Goal: Transaction & Acquisition: Book appointment/travel/reservation

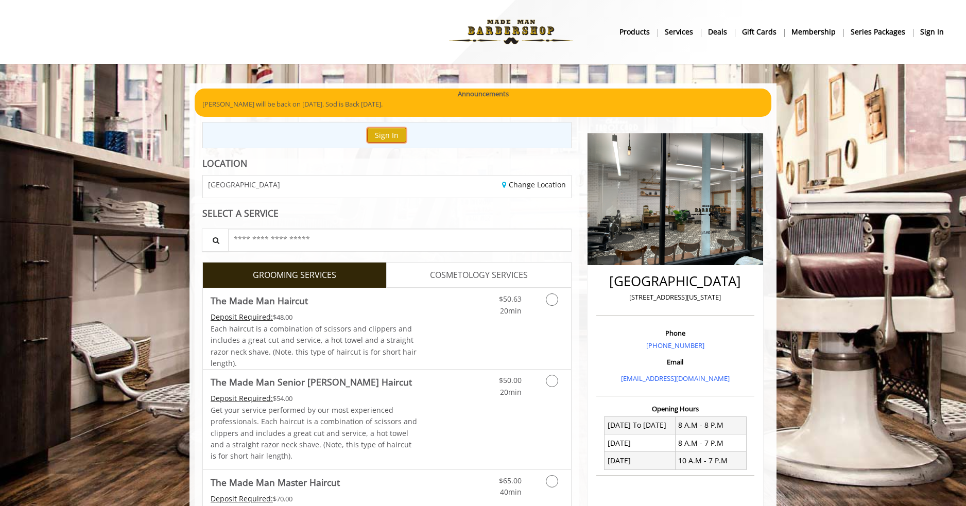
click at [391, 135] on button "Sign In" at bounding box center [386, 135] width 39 height 15
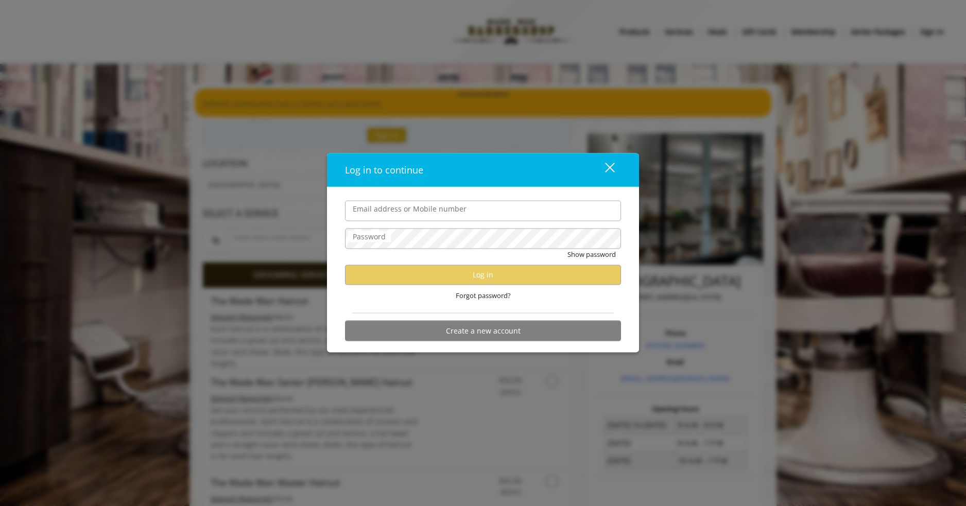
click at [438, 216] on input "Email address or Mobile number" at bounding box center [483, 210] width 276 height 21
type input "**********"
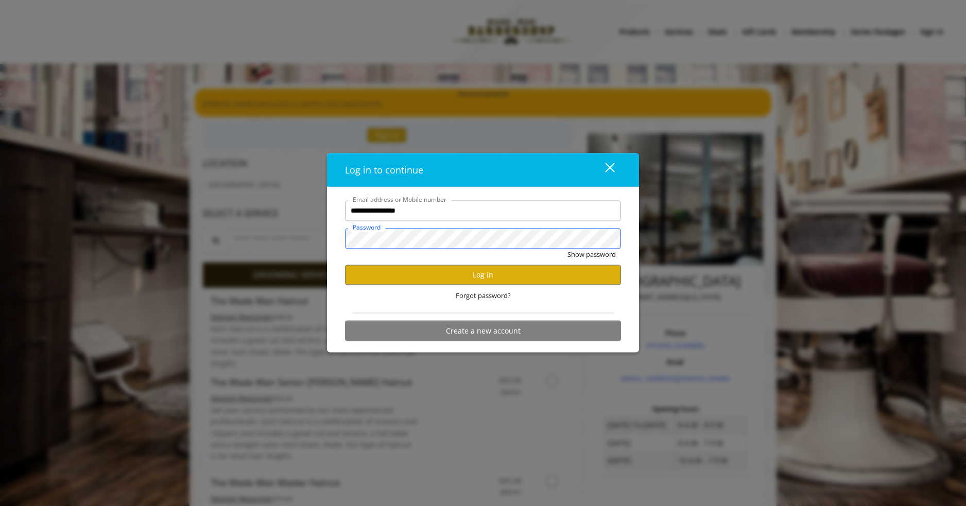
click at [568, 249] on button "Show password" at bounding box center [592, 254] width 48 height 11
click at [419, 280] on button "Log in" at bounding box center [483, 275] width 276 height 20
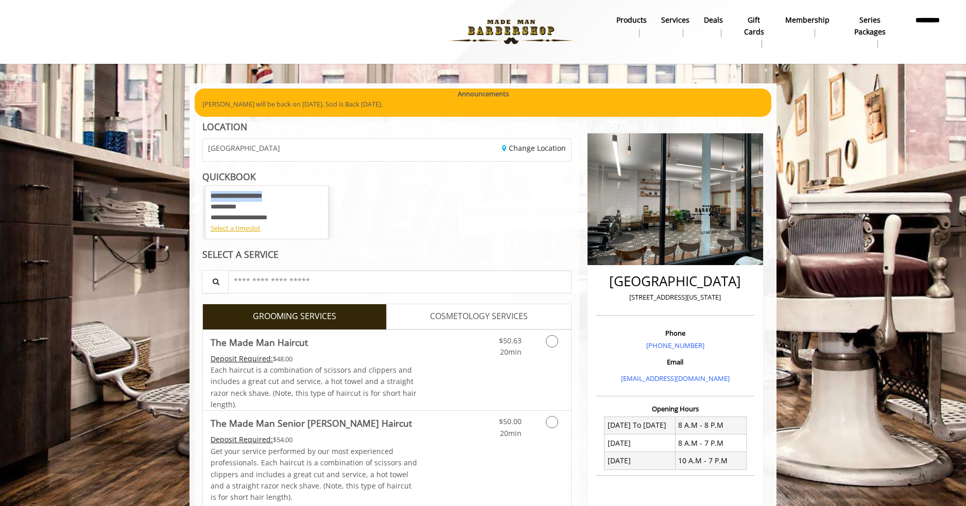
drag, startPoint x: 208, startPoint y: 193, endPoint x: 288, endPoint y: 193, distance: 79.8
click at [288, 193] on div "**********" at bounding box center [267, 212] width 124 height 54
drag, startPoint x: 215, startPoint y: 206, endPoint x: 277, endPoint y: 206, distance: 61.8
click at [277, 206] on div "**********" at bounding box center [267, 207] width 112 height 32
click at [255, 229] on div "Select a timeslot" at bounding box center [267, 228] width 112 height 11
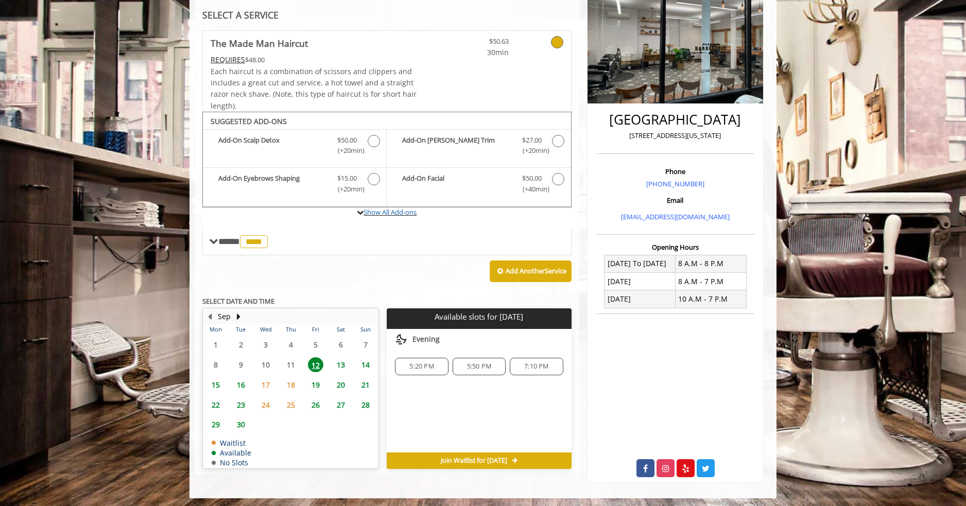
scroll to position [163, 0]
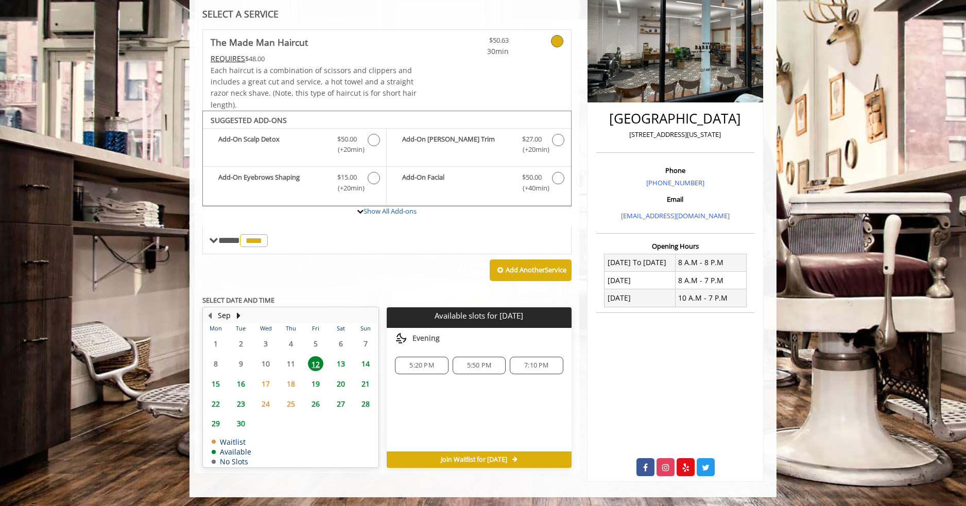
click at [367, 361] on span "14" at bounding box center [365, 363] width 15 height 15
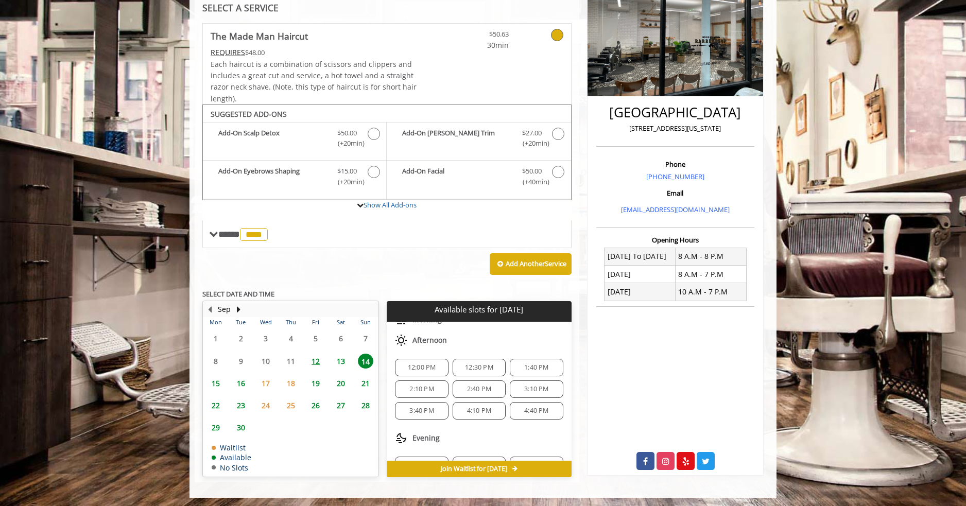
scroll to position [88, 0]
click at [524, 441] on span "6:10 PM" at bounding box center [536, 445] width 24 height 8
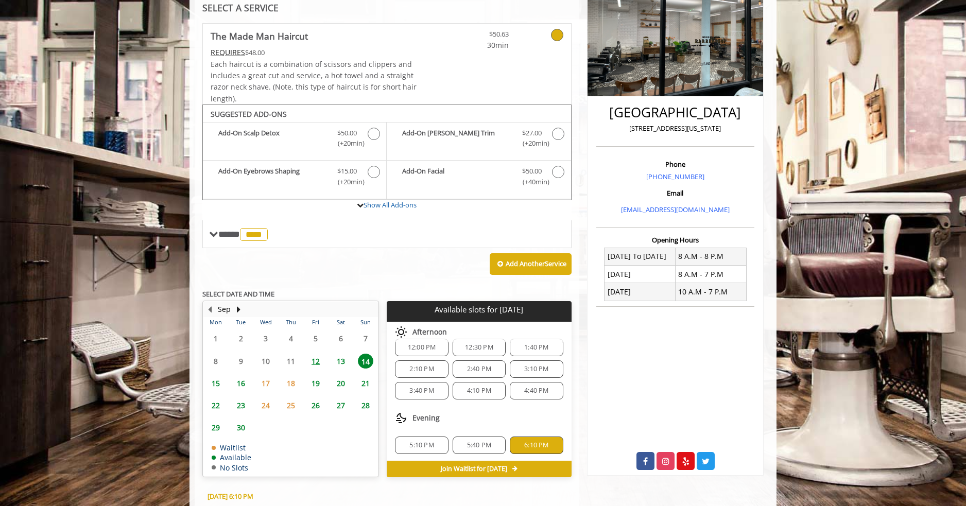
scroll to position [355, 0]
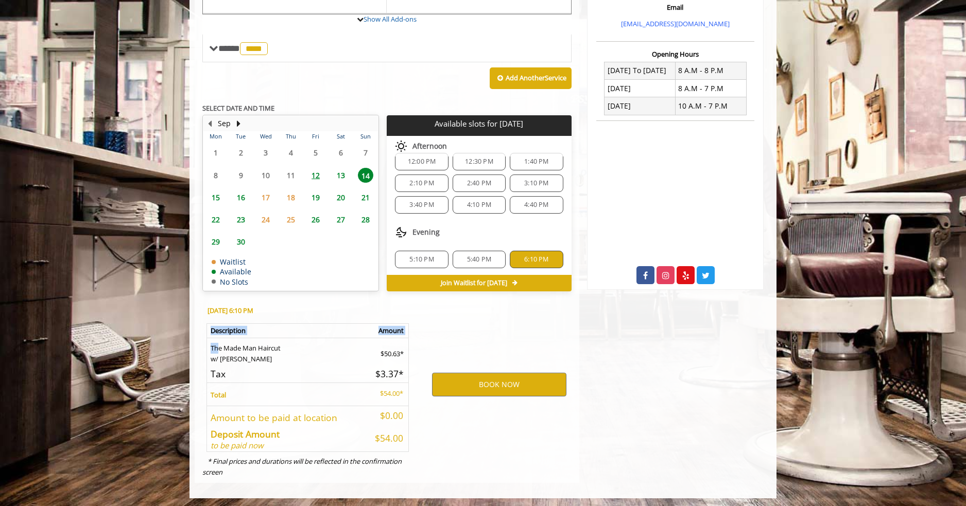
drag, startPoint x: 213, startPoint y: 342, endPoint x: 411, endPoint y: 362, distance: 198.8
click at [411, 362] on div "Sun, Sep 14 2025 @ 6:10 PM Description Amount The Made Man Haircut w/ Vlad $50.…" at bounding box center [307, 390] width 225 height 186
click at [275, 387] on td "Total" at bounding box center [286, 394] width 159 height 23
drag, startPoint x: 509, startPoint y: 385, endPoint x: 503, endPoint y: 330, distance: 55.5
click at [503, 330] on div "BOOK NOW" at bounding box center [499, 385] width 160 height 176
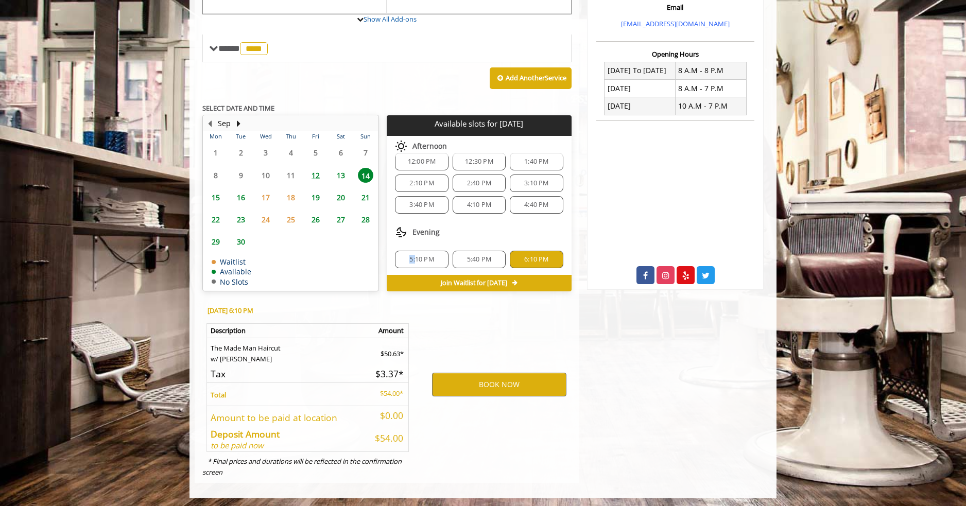
drag, startPoint x: 408, startPoint y: 254, endPoint x: 415, endPoint y: 258, distance: 7.6
click at [415, 258] on span "5:10 PM" at bounding box center [422, 259] width 24 height 8
click at [439, 230] on span "Evening" at bounding box center [426, 232] width 27 height 8
drag, startPoint x: 439, startPoint y: 226, endPoint x: 443, endPoint y: 241, distance: 15.5
drag, startPoint x: 443, startPoint y: 241, endPoint x: 434, endPoint y: 230, distance: 13.9
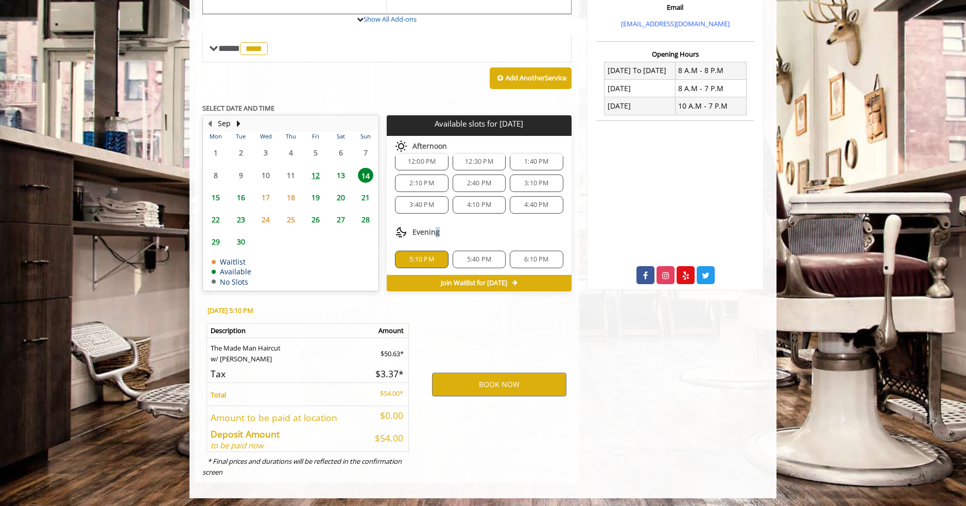
click at [434, 230] on span "Evening" at bounding box center [426, 232] width 27 height 8
drag, startPoint x: 503, startPoint y: 381, endPoint x: 497, endPoint y: 337, distance: 44.2
drag, startPoint x: 497, startPoint y: 337, endPoint x: 444, endPoint y: 337, distance: 52.5
click at [444, 337] on div "BOOK NOW" at bounding box center [499, 385] width 160 height 176
click at [494, 383] on button "BOOK NOW" at bounding box center [499, 385] width 134 height 24
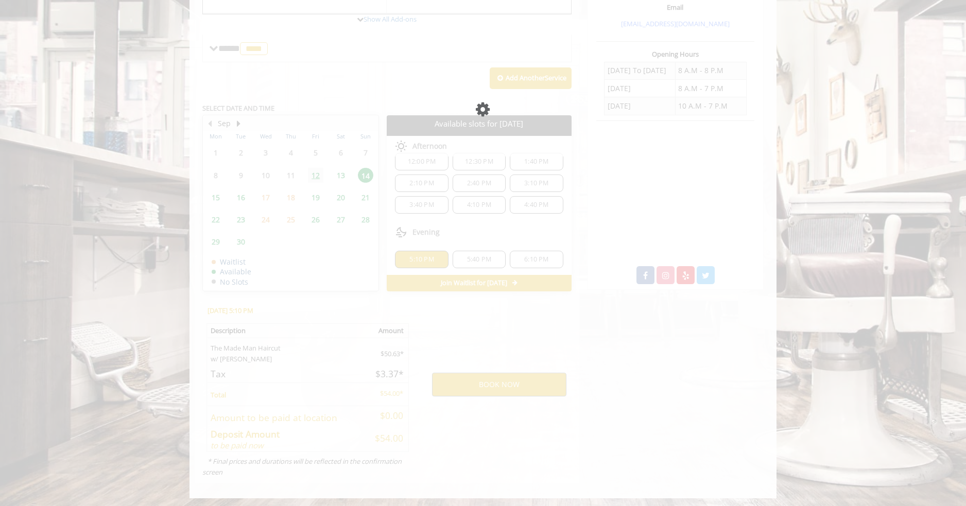
scroll to position [0, 0]
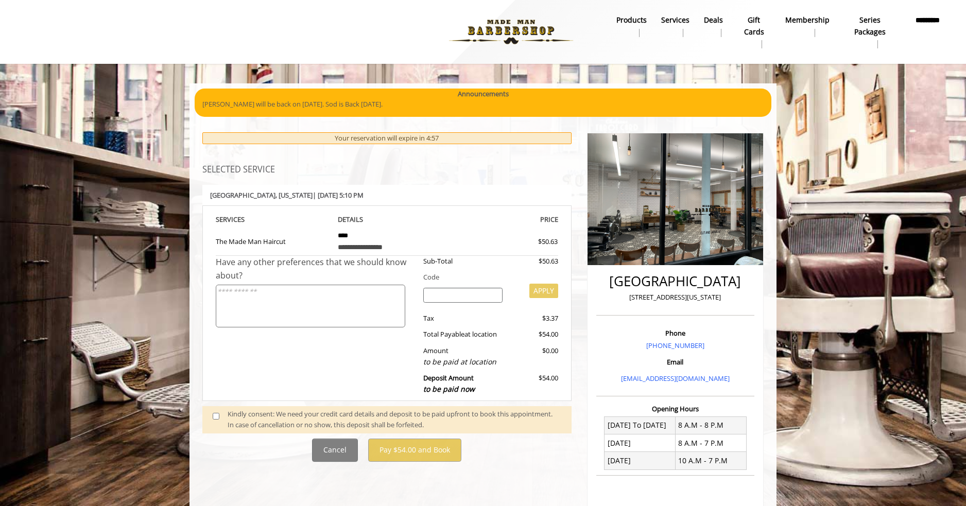
drag, startPoint x: 214, startPoint y: 193, endPoint x: 400, endPoint y: 193, distance: 185.4
click at [400, 193] on div "Chelsea 15th Street , New York | Sun, Sep 14 2025 5:10 PM" at bounding box center [386, 195] width 369 height 21
drag, startPoint x: 227, startPoint y: 243, endPoint x: 346, endPoint y: 245, distance: 119.0
click at [343, 243] on tr "**********" at bounding box center [387, 241] width 343 height 30
drag, startPoint x: 346, startPoint y: 245, endPoint x: 415, endPoint y: 246, distance: 69.0
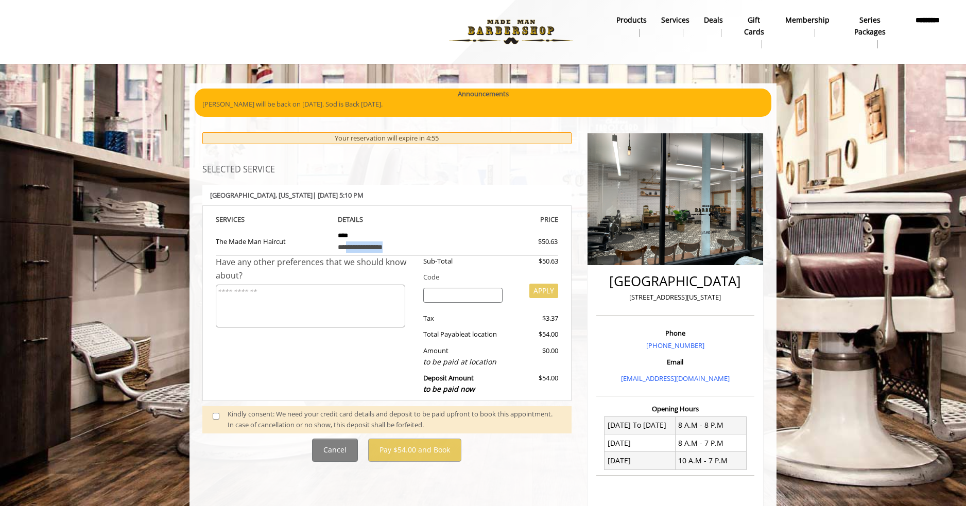
click at [415, 246] on div "**********" at bounding box center [387, 247] width 99 height 11
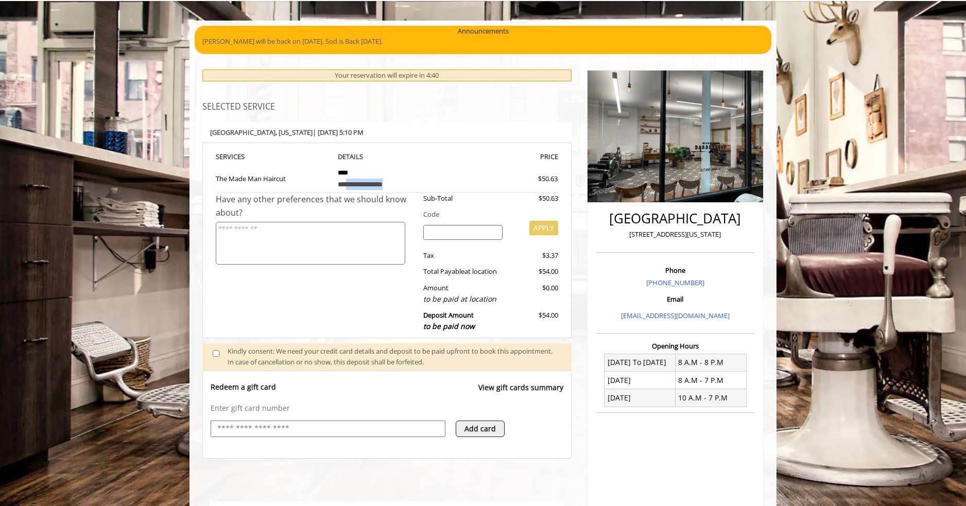
scroll to position [62, 0]
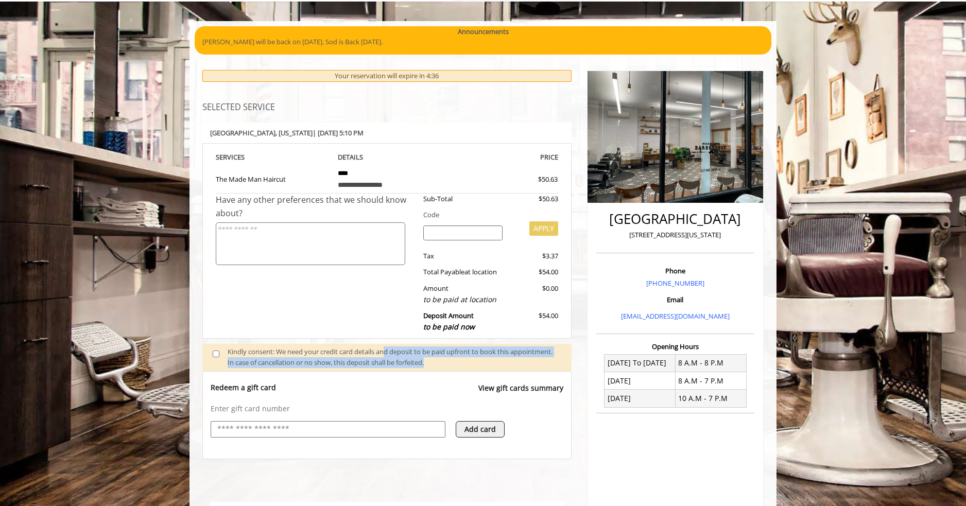
drag, startPoint x: 460, startPoint y: 352, endPoint x: 538, endPoint y: 364, distance: 79.3
click at [538, 364] on div "Kindly consent: We need your credit card details and deposit to be paid upfront…" at bounding box center [395, 358] width 334 height 22
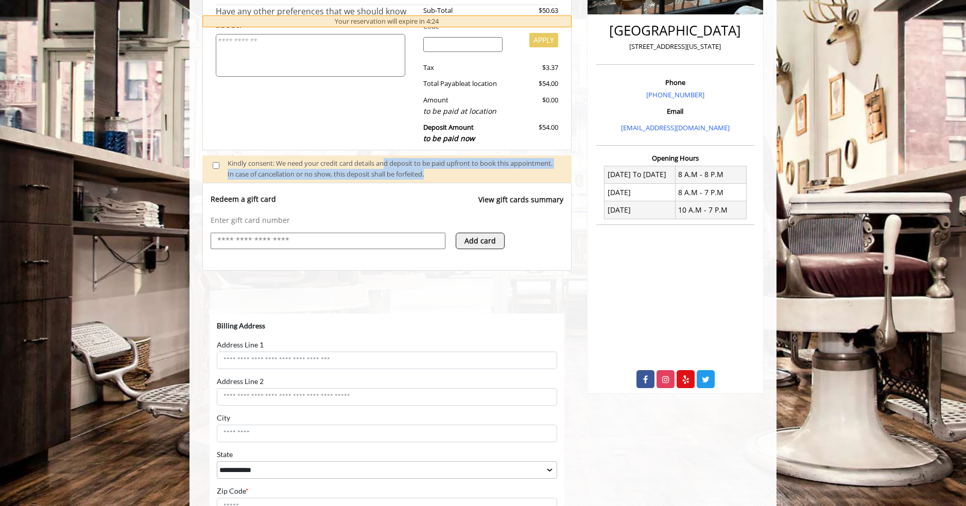
scroll to position [217, 0]
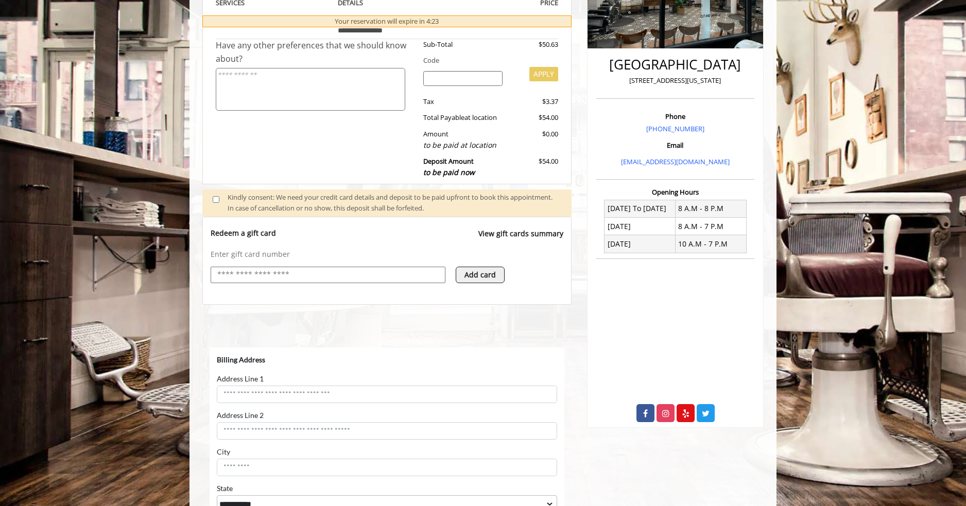
click at [301, 192] on div "Kindly consent: We need your credit card details and deposit to be paid upfront…" at bounding box center [395, 203] width 334 height 22
drag, startPoint x: 390, startPoint y: 197, endPoint x: 332, endPoint y: 208, distance: 59.1
click at [332, 208] on div "Kindly consent: We need your credit card details and deposit to be paid upfront…" at bounding box center [395, 203] width 334 height 22
drag, startPoint x: 332, startPoint y: 208, endPoint x: 401, endPoint y: 208, distance: 69.0
click at [333, 208] on div "Kindly consent: We need your credit card details and deposit to be paid upfront…" at bounding box center [395, 203] width 334 height 22
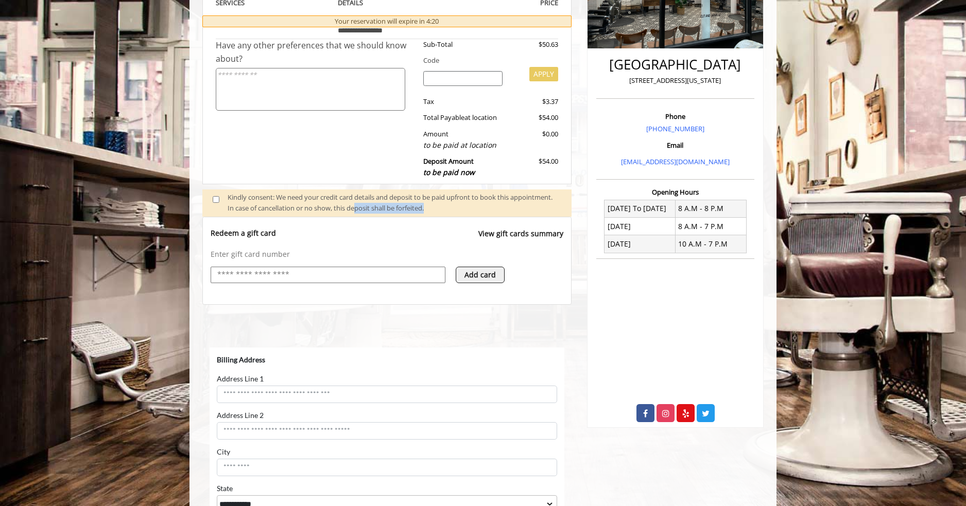
drag, startPoint x: 401, startPoint y: 208, endPoint x: 498, endPoint y: 212, distance: 96.9
click at [498, 212] on div "Kindly consent: We need your credit card details and deposit to be paid upfront…" at bounding box center [395, 203] width 334 height 22
drag, startPoint x: 346, startPoint y: 234, endPoint x: 306, endPoint y: 240, distance: 40.6
click at [345, 234] on div "Redeem a gift card View gift cards summary" at bounding box center [387, 238] width 353 height 21
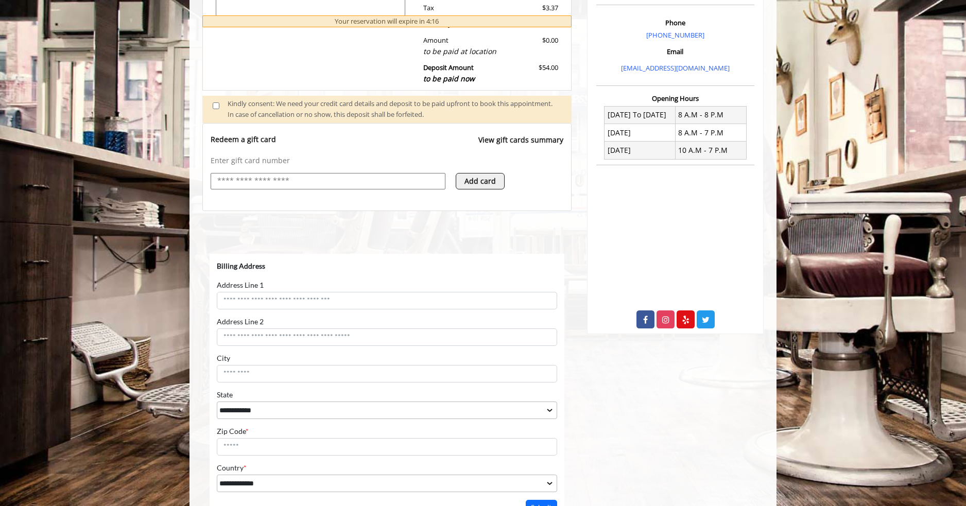
scroll to position [371, 0]
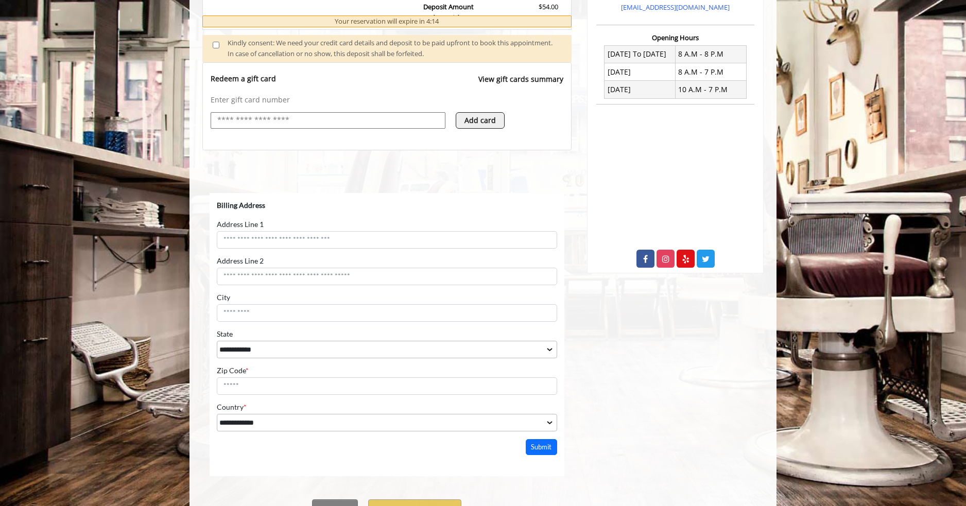
drag, startPoint x: 223, startPoint y: 111, endPoint x: 383, endPoint y: 133, distance: 161.7
click at [383, 133] on div at bounding box center [328, 125] width 235 height 27
click at [331, 205] on div "Billing Address" at bounding box center [387, 206] width 340 height 11
click at [313, 244] on input "Address Line 1" at bounding box center [387, 240] width 340 height 18
drag, startPoint x: 220, startPoint y: 203, endPoint x: 260, endPoint y: 209, distance: 40.1
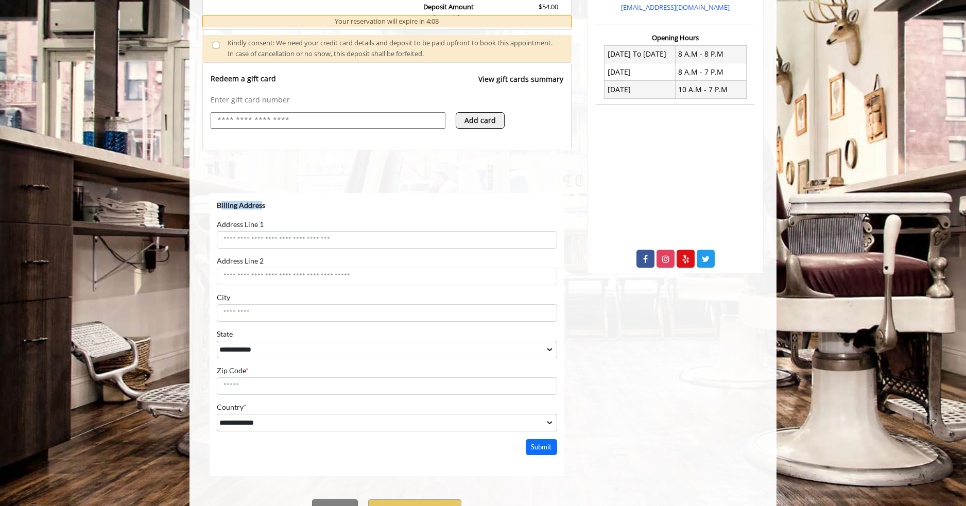
click at [260, 209] on b "Billing Address" at bounding box center [241, 205] width 48 height 9
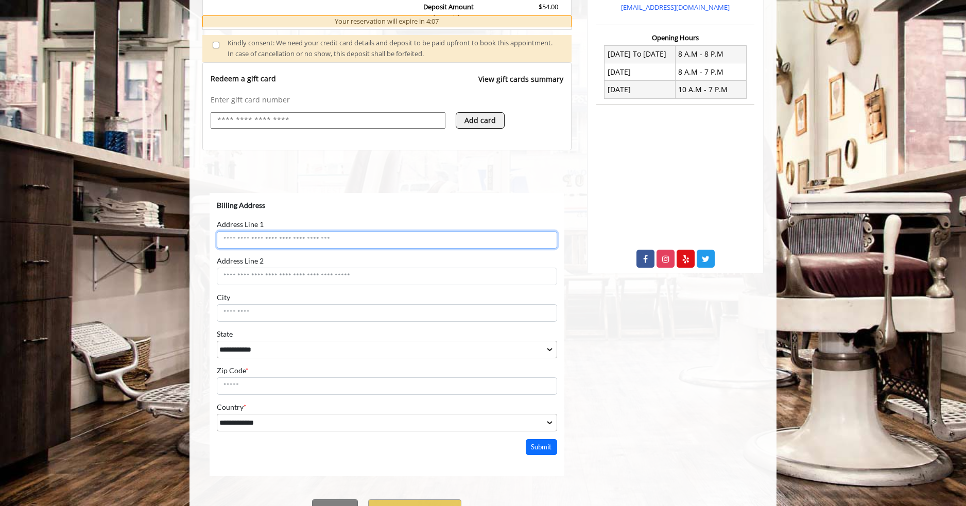
drag, startPoint x: 294, startPoint y: 242, endPoint x: 803, endPoint y: 434, distance: 544.5
click at [294, 242] on input "Address Line 1" at bounding box center [387, 240] width 340 height 18
type input "**********"
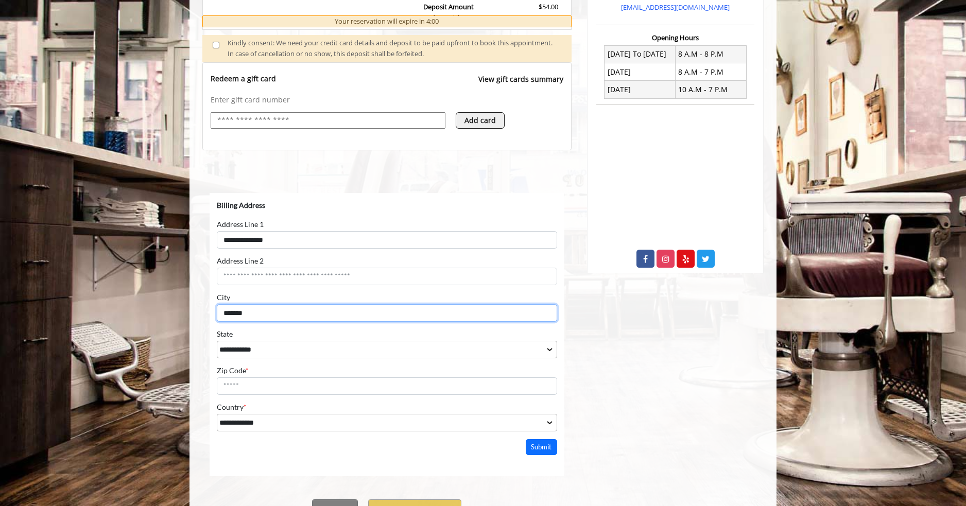
type input "*******"
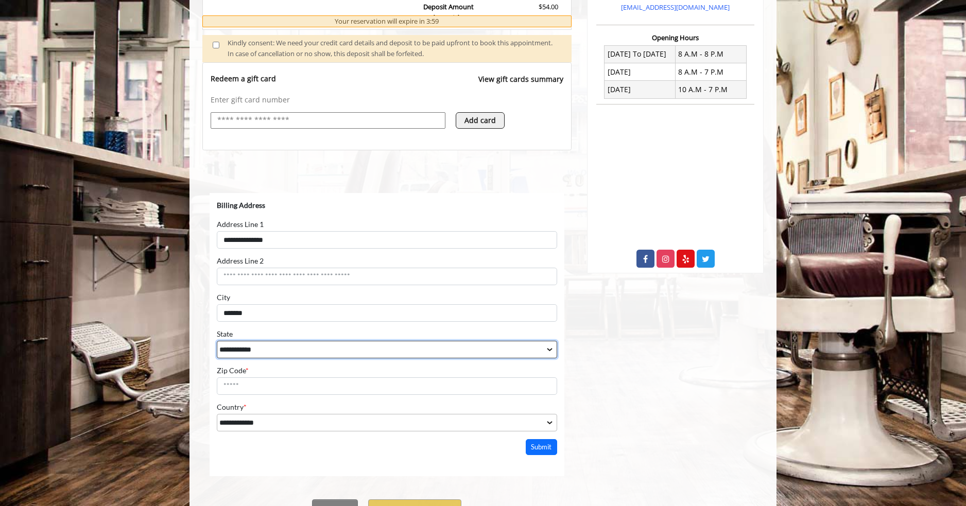
select select "**"
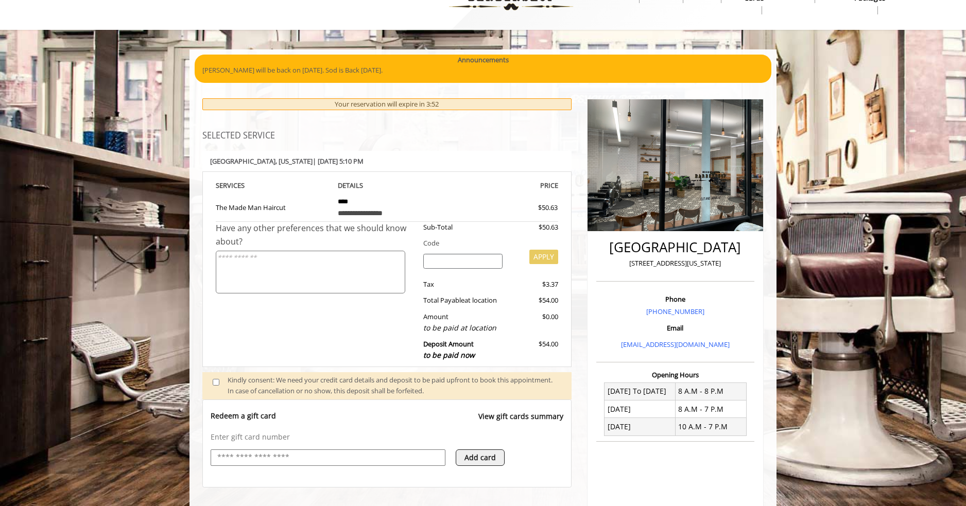
scroll to position [155, 0]
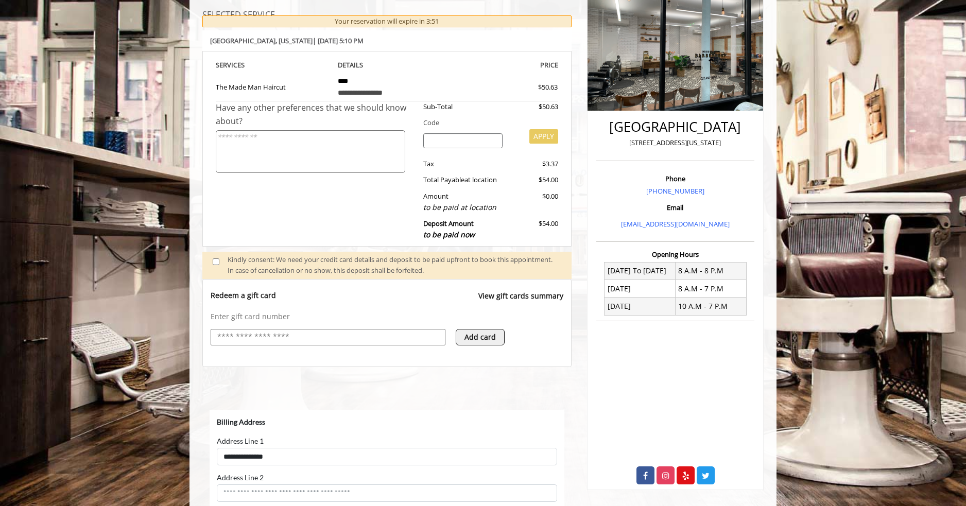
type input "*****"
click at [518, 292] on link "View gift cards summary" at bounding box center [521, 301] width 85 height 21
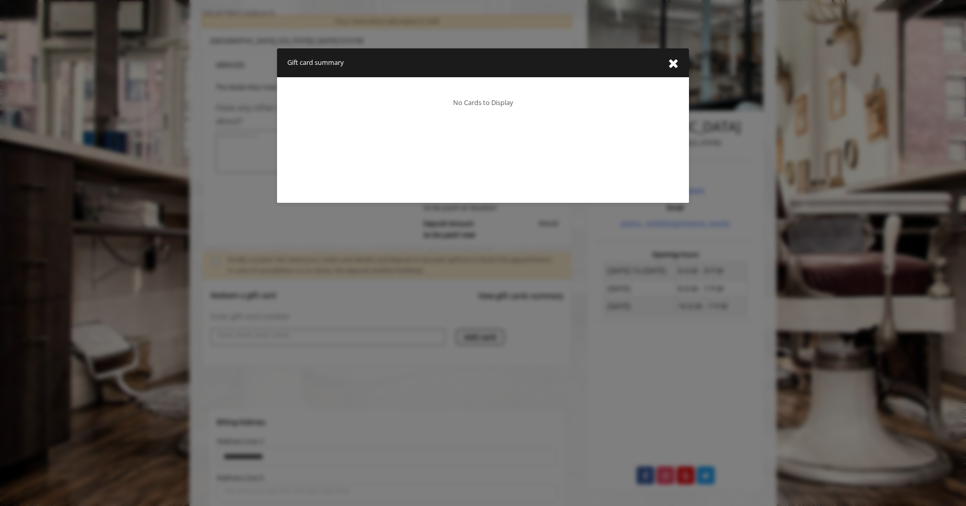
click at [669, 63] on icon "close gift card summary dialog" at bounding box center [674, 63] width 10 height 13
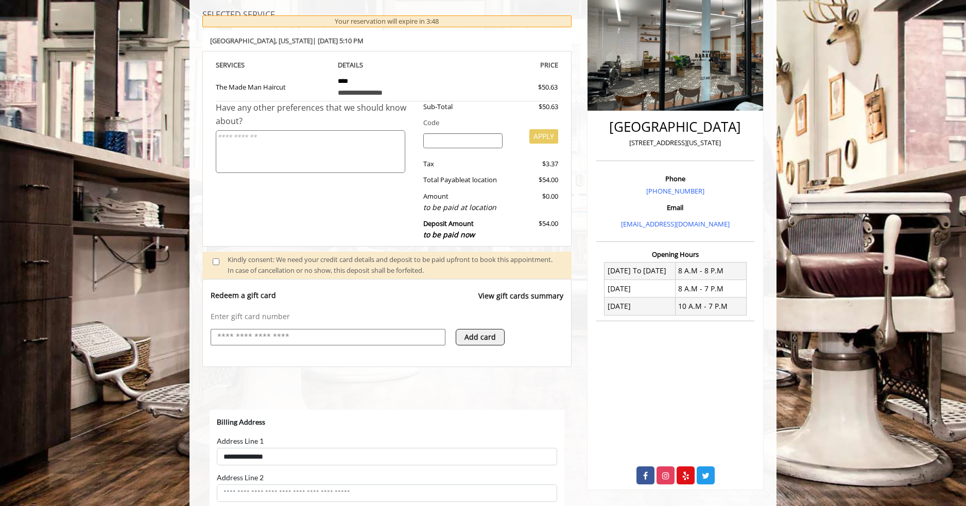
drag, startPoint x: 296, startPoint y: 327, endPoint x: 294, endPoint y: 341, distance: 14.1
click at [296, 332] on div "Enter gift card number Add card" at bounding box center [387, 334] width 353 height 44
click at [257, 295] on p "Redeem a gift card" at bounding box center [243, 296] width 65 height 10
click at [421, 337] on input "text" at bounding box center [328, 337] width 224 height 12
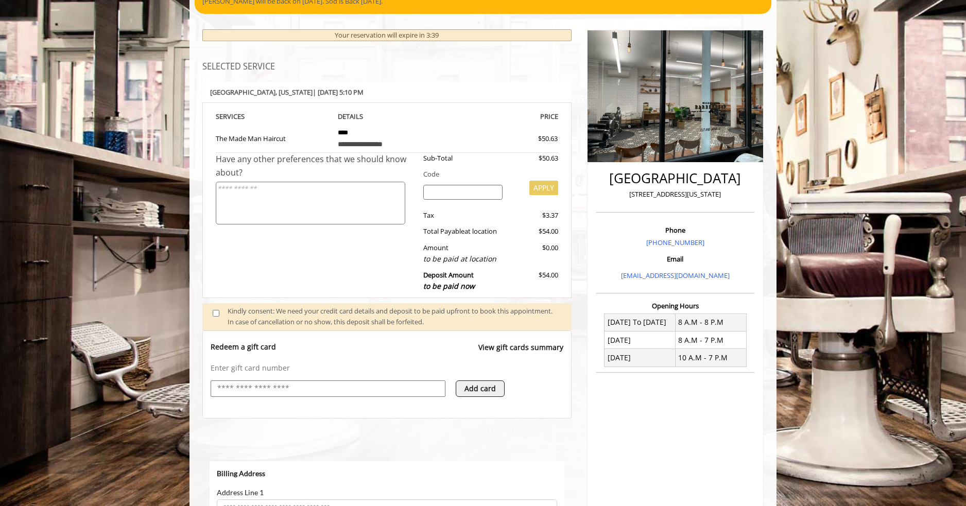
scroll to position [0, 0]
select select "***"
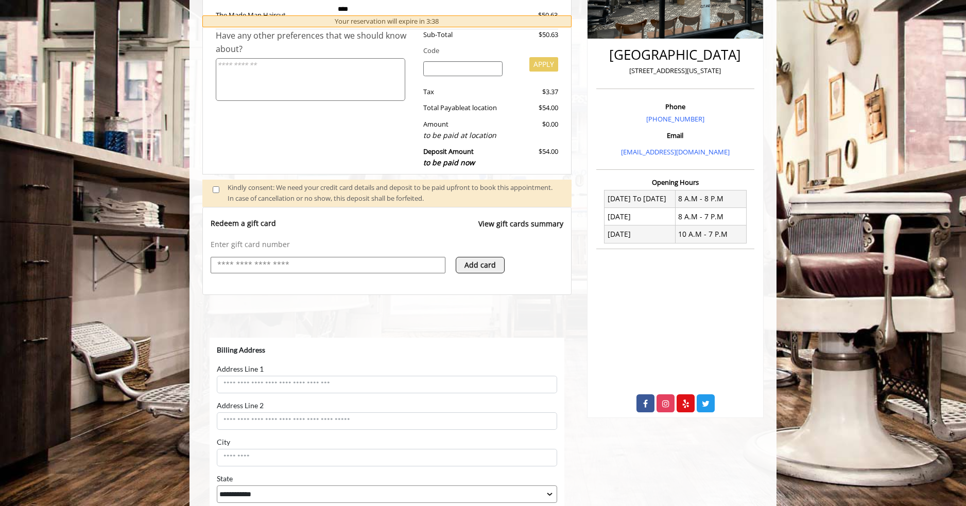
scroll to position [412, 0]
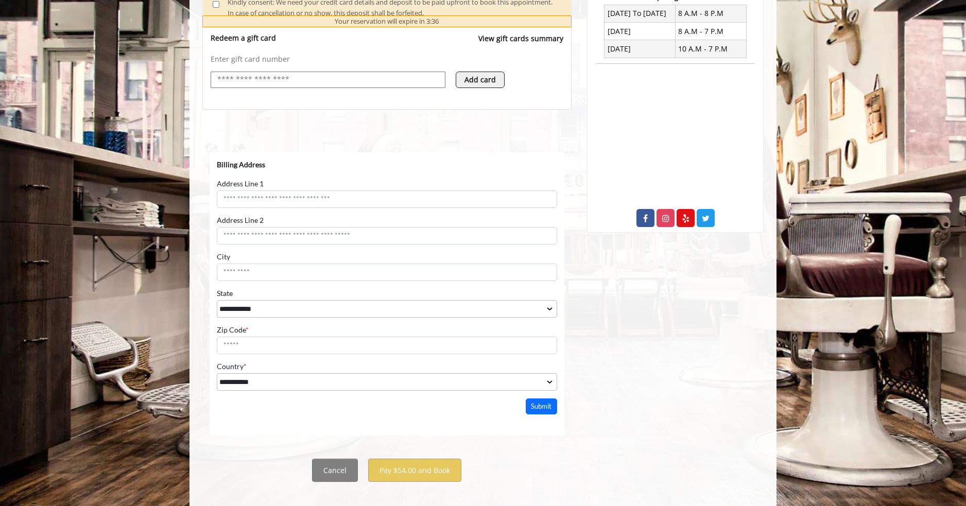
click at [489, 92] on div "Add card" at bounding box center [514, 85] width 117 height 27
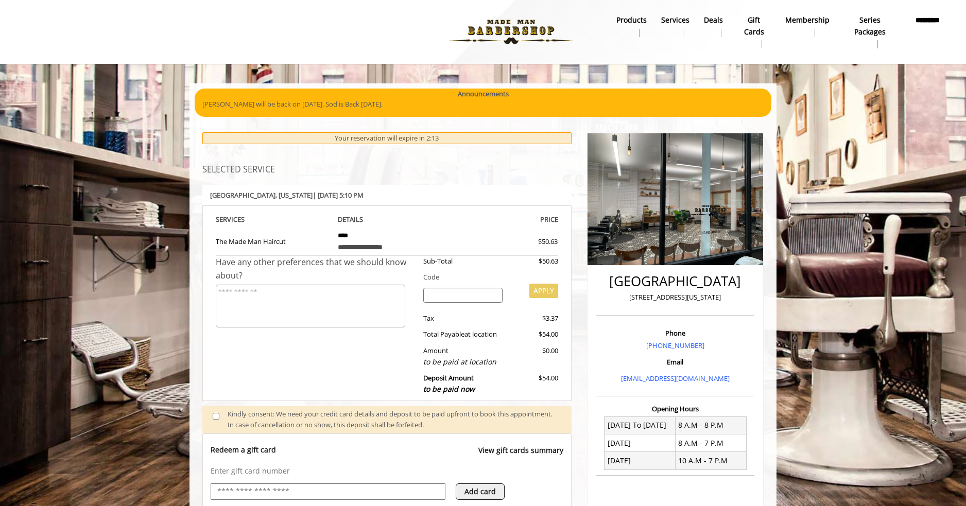
scroll to position [0, 0]
click at [302, 162] on div "**********" at bounding box center [386, 513] width 369 height 762
drag, startPoint x: 217, startPoint y: 176, endPoint x: 369, endPoint y: 179, distance: 152.0
click at [369, 179] on div "**********" at bounding box center [387, 283] width 385 height 236
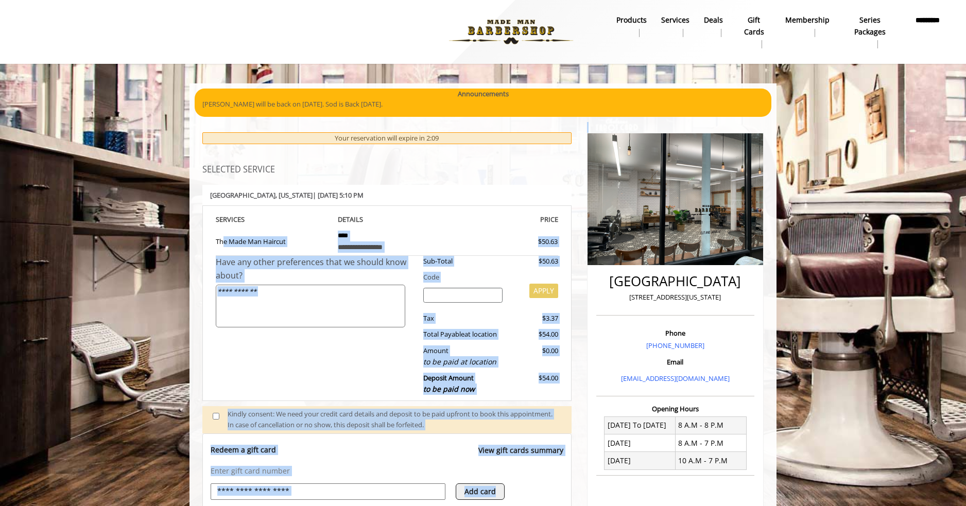
drag, startPoint x: 220, startPoint y: 243, endPoint x: 587, endPoint y: 250, distance: 366.3
click at [587, 250] on div "**********" at bounding box center [483, 501] width 587 height 837
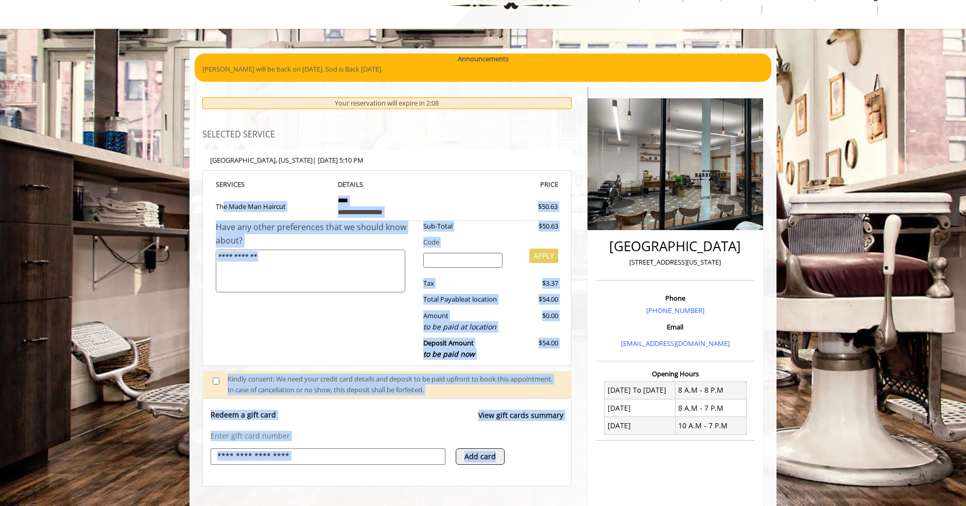
scroll to position [52, 0]
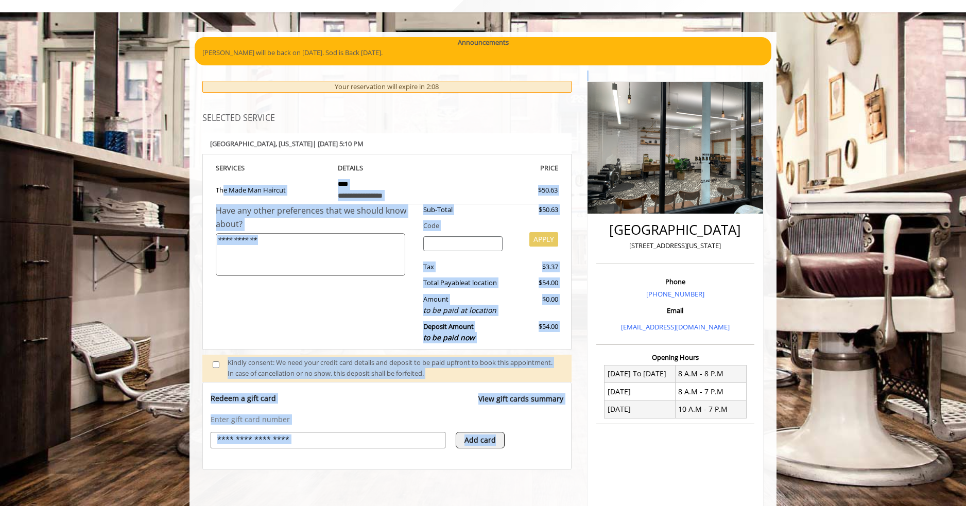
click at [485, 233] on div "Sub-Total $50.63 Code APPLY Tax $3.37 Total Payable at location $54.00 Amount t…" at bounding box center [487, 276] width 143 height 144
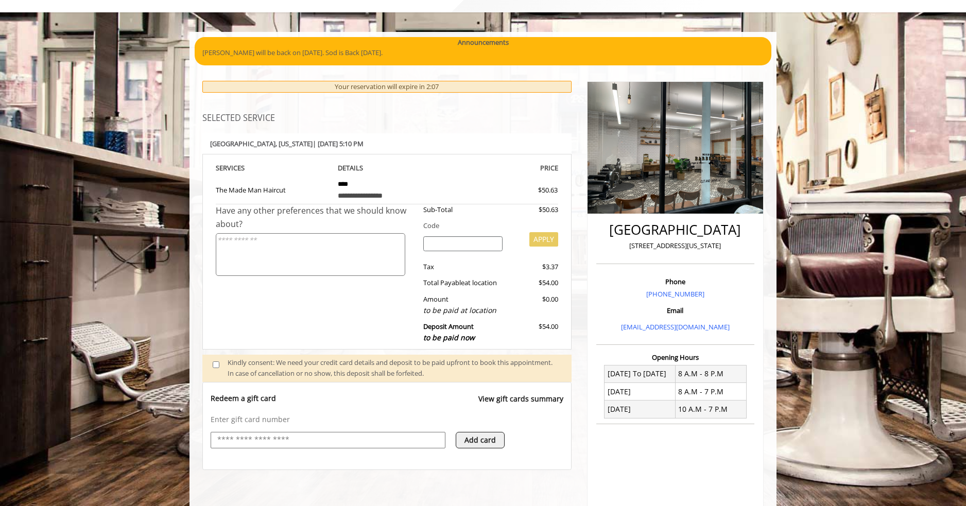
click at [355, 245] on textarea at bounding box center [311, 254] width 190 height 43
click at [456, 245] on input "search" at bounding box center [463, 243] width 80 height 15
drag, startPoint x: 431, startPoint y: 316, endPoint x: 455, endPoint y: 334, distance: 30.6
click at [500, 319] on div "Sub-Total $50.63 Code APPLY Tax $3.37 Total Payable at location $54.00 Amount t…" at bounding box center [487, 276] width 143 height 144
drag, startPoint x: 454, startPoint y: 335, endPoint x: 428, endPoint y: 344, distance: 27.9
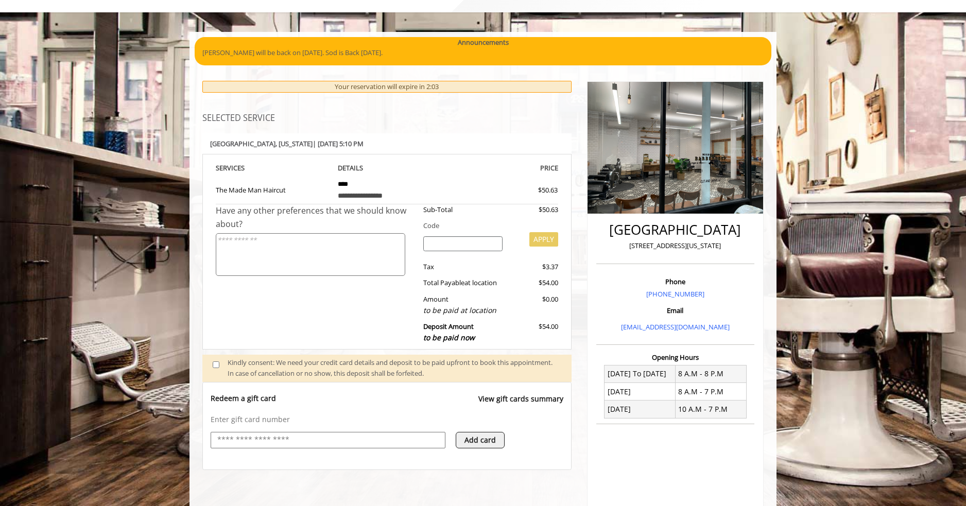
click at [453, 335] on span "to be paid now" at bounding box center [449, 338] width 52 height 10
drag, startPoint x: 420, startPoint y: 345, endPoint x: 488, endPoint y: 338, distance: 68.3
click at [488, 338] on div "Sub-Total $50.63 Code APPLY Tax $3.37 Total Payable at location $54.00 Amount t…" at bounding box center [487, 276] width 143 height 144
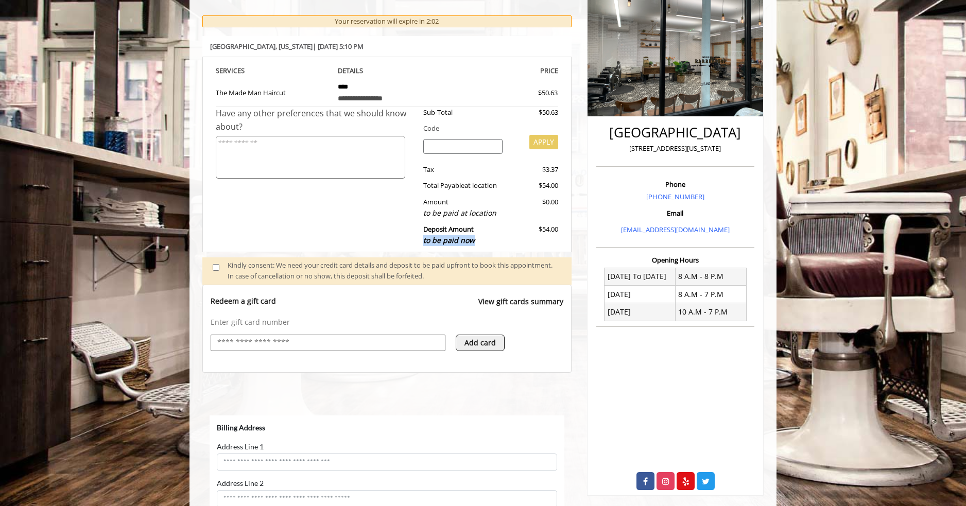
scroll to position [309, 0]
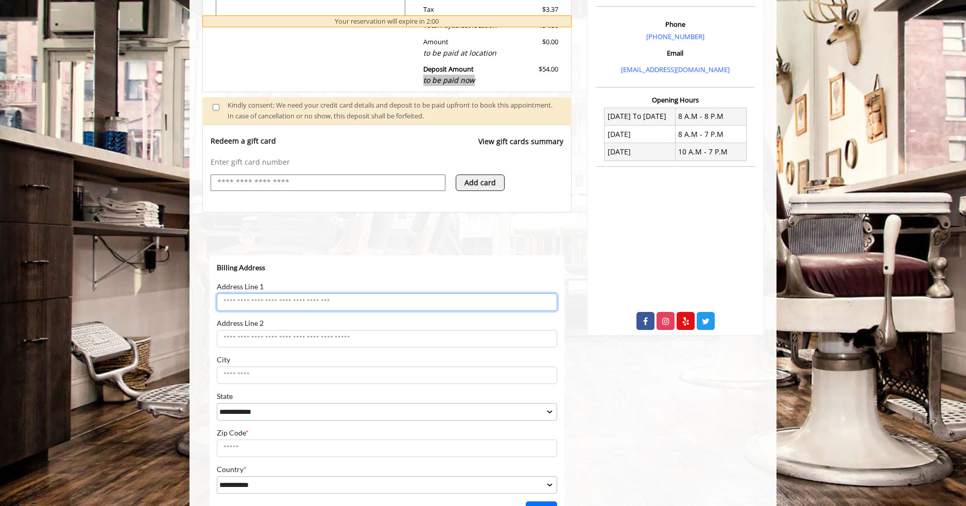
click at [324, 304] on input "Address Line 1" at bounding box center [387, 303] width 340 height 18
click at [324, 304] on input "**" at bounding box center [387, 303] width 340 height 18
type input "**********"
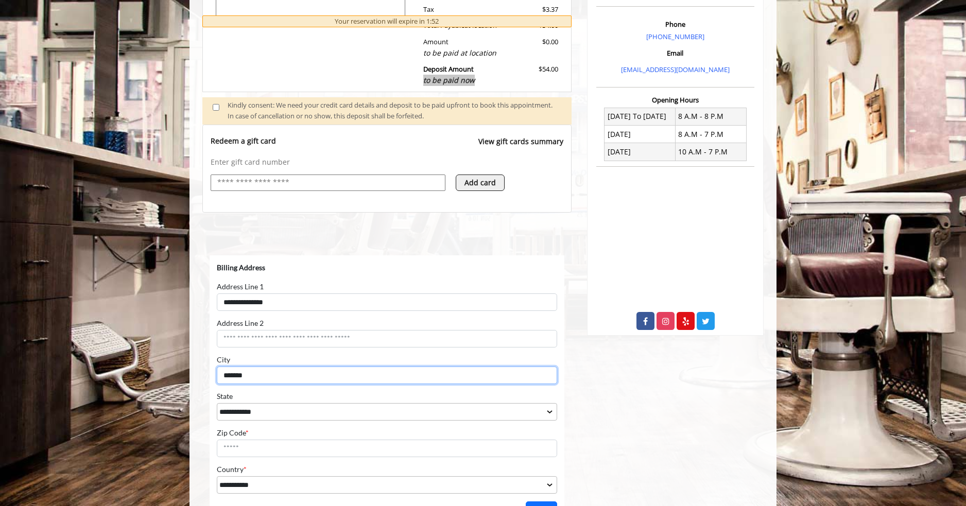
type input "*******"
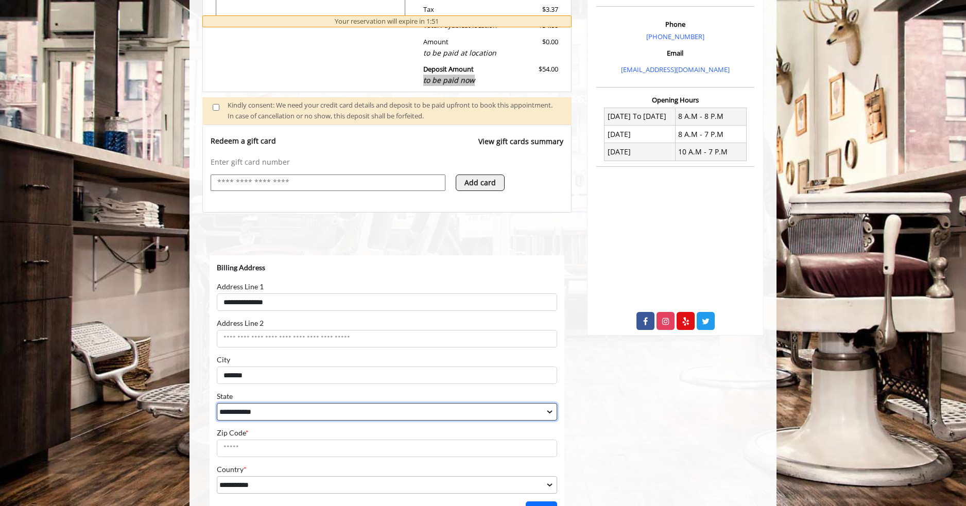
select select "**"
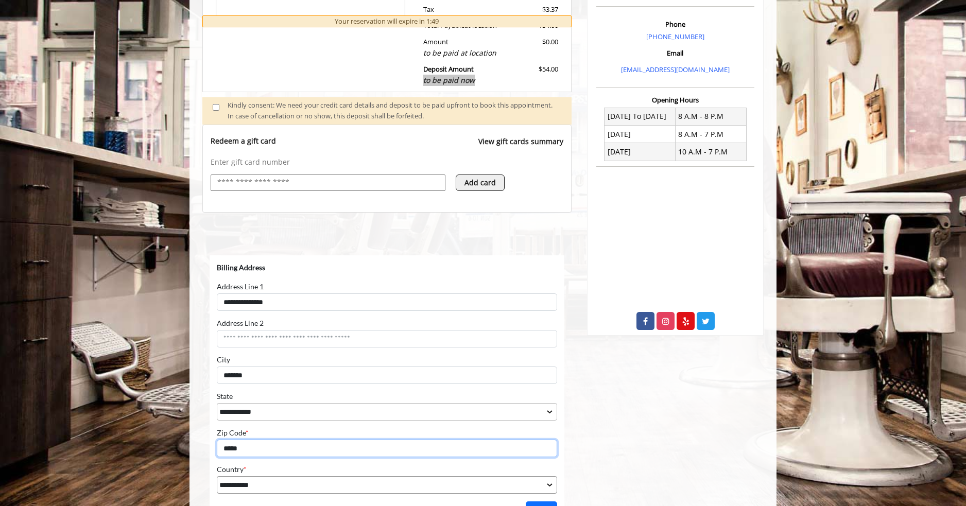
scroll to position [423, 0]
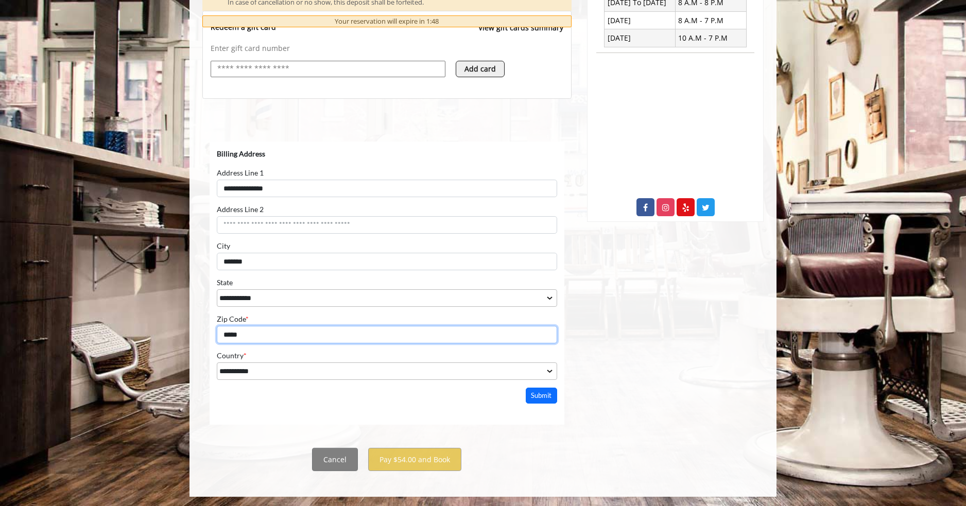
type input "*****"
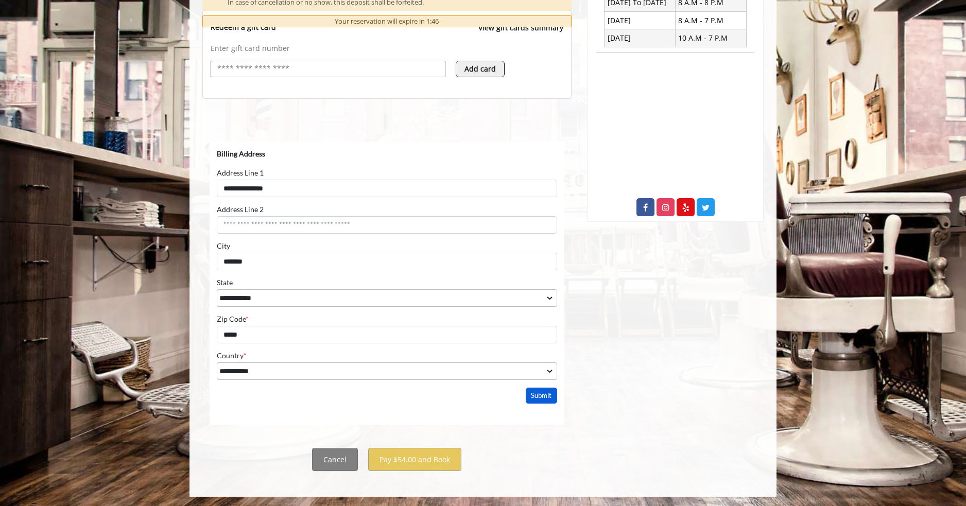
drag, startPoint x: 547, startPoint y: 404, endPoint x: 538, endPoint y: 396, distance: 12.4
click at [538, 396] on html "**********" at bounding box center [387, 273] width 355 height 262
click at [538, 396] on button "Submit" at bounding box center [542, 396] width 32 height 16
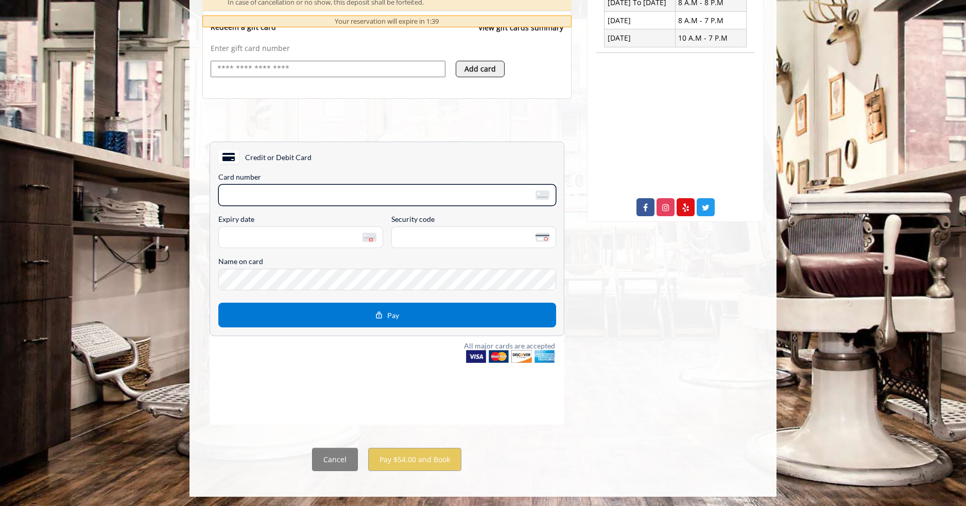
click at [537, 198] on img "Choose a payment method" at bounding box center [543, 195] width 14 height 9
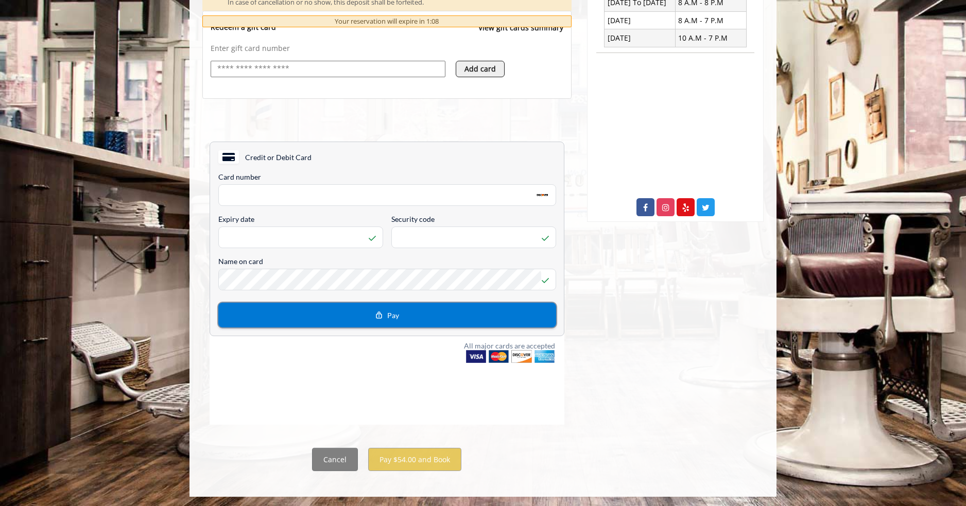
click at [402, 317] on button "Pay" at bounding box center [387, 315] width 338 height 25
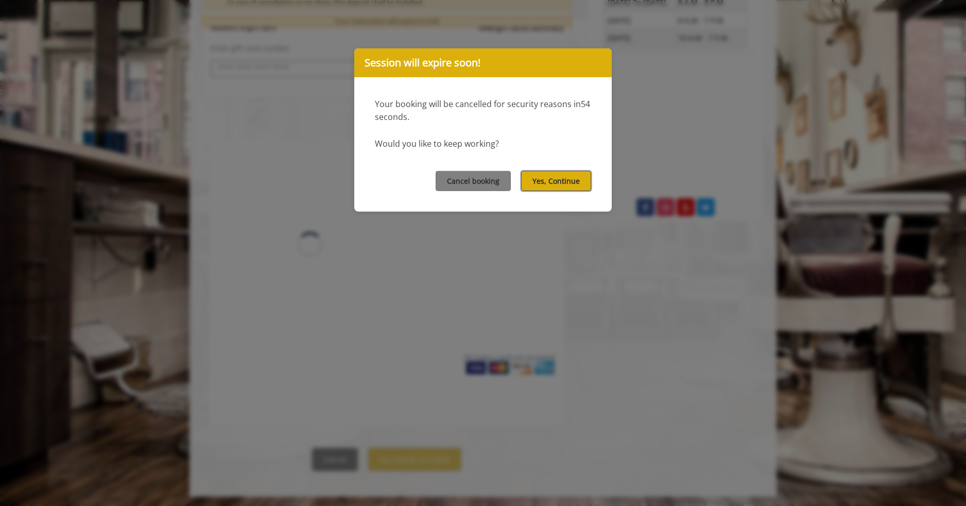
click at [564, 180] on button "Yes, Continue" at bounding box center [556, 181] width 70 height 20
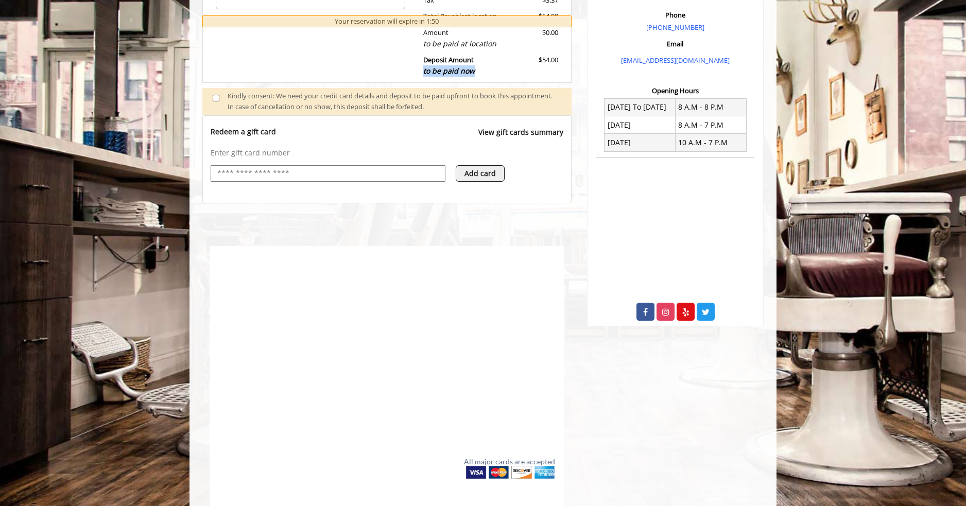
scroll to position [320, 0]
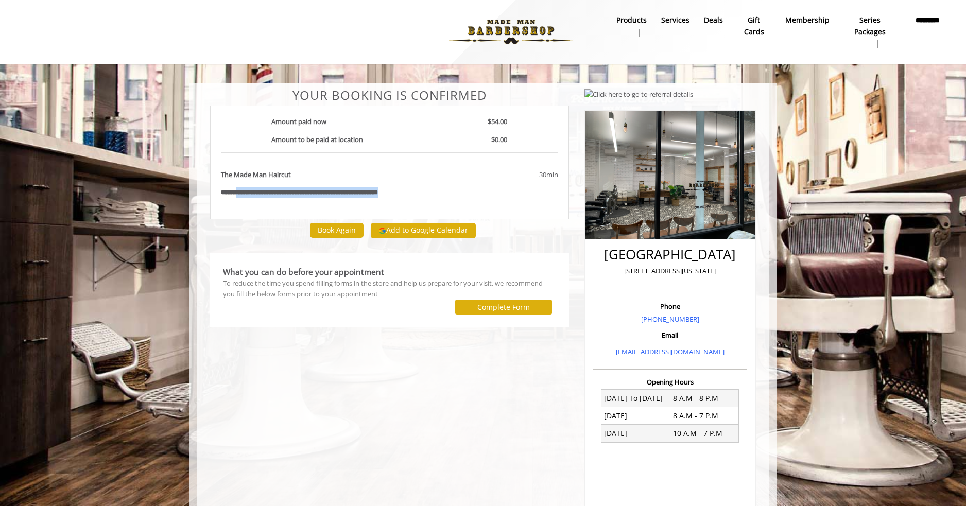
drag, startPoint x: 237, startPoint y: 199, endPoint x: 483, endPoint y: 199, distance: 246.2
click at [483, 199] on div "**********" at bounding box center [389, 163] width 359 height 114
